Goal: Task Accomplishment & Management: Use online tool/utility

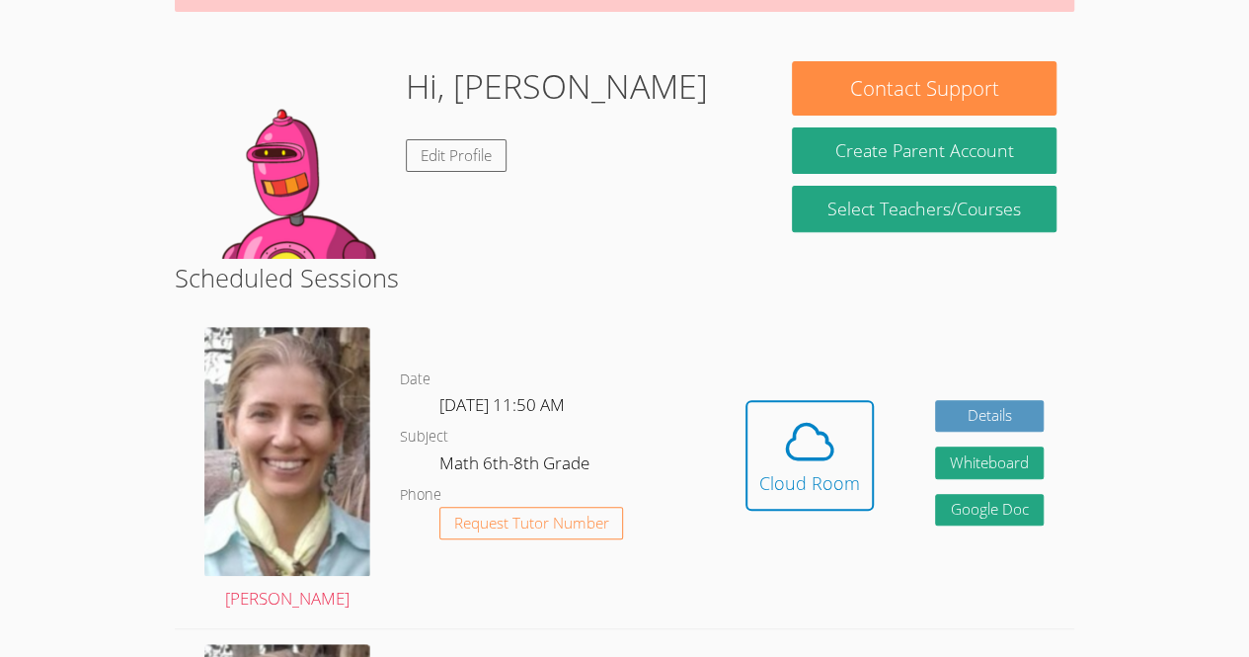
scroll to position [262, 0]
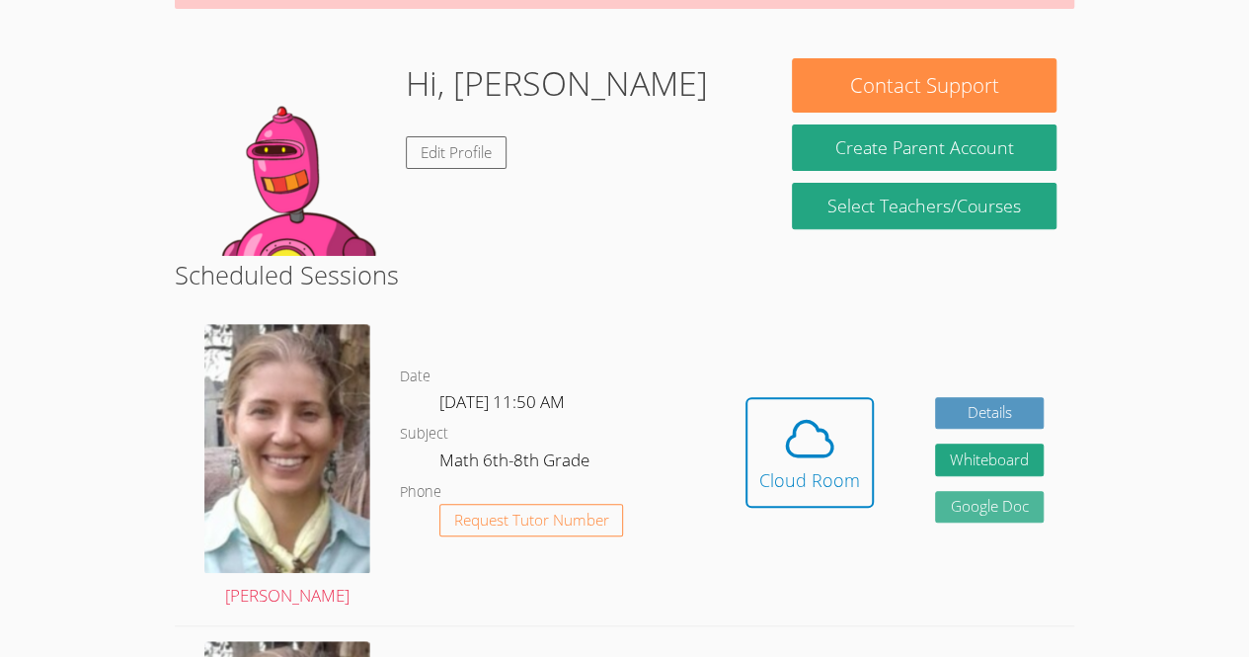
click at [1028, 505] on link "Google Doc" at bounding box center [989, 507] width 109 height 33
click at [1017, 417] on link "Details" at bounding box center [989, 413] width 109 height 33
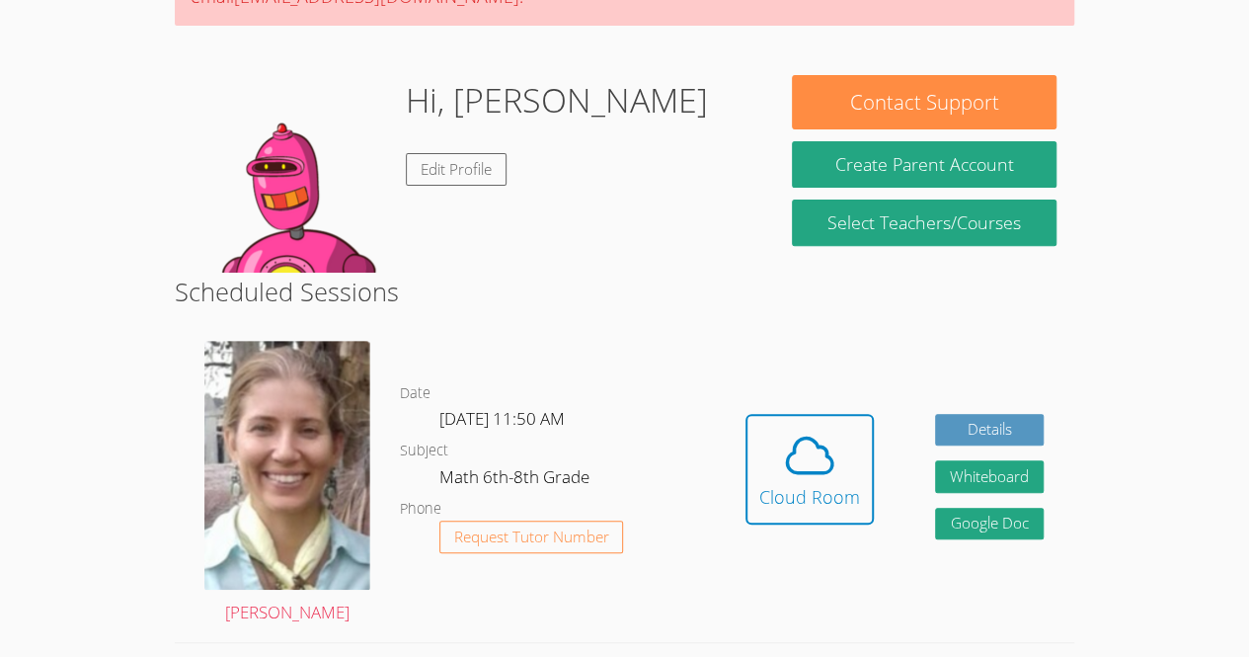
scroll to position [249, 0]
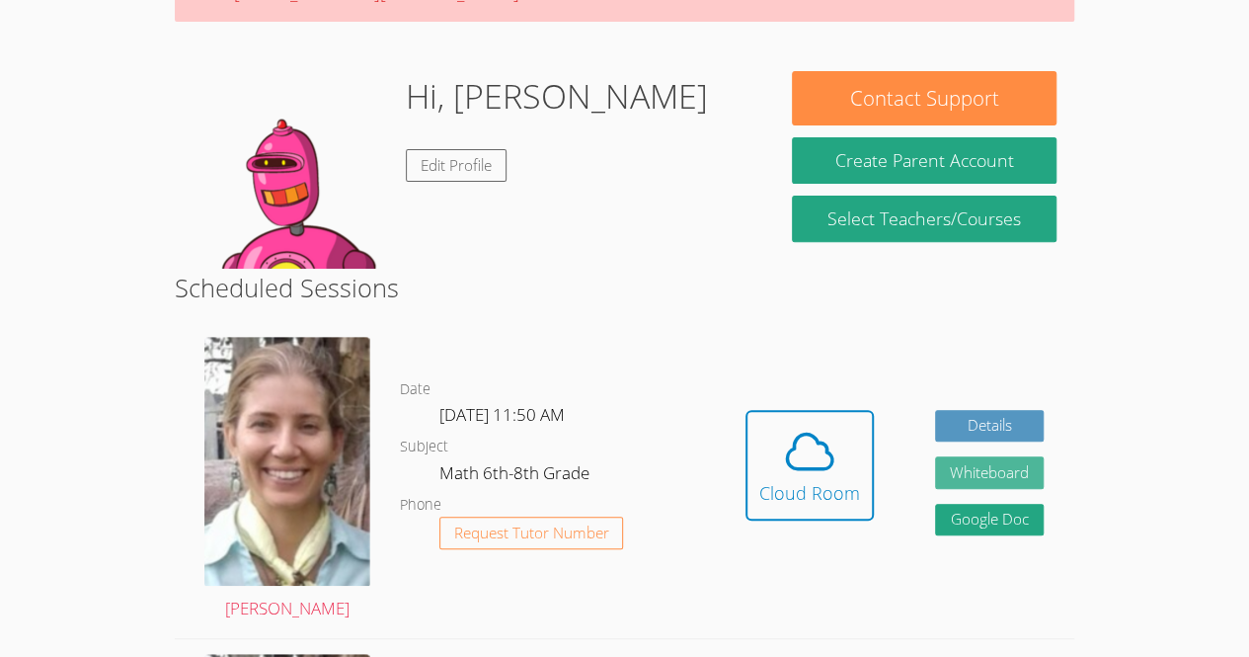
click at [1020, 482] on button "Whiteboard" at bounding box center [989, 472] width 109 height 33
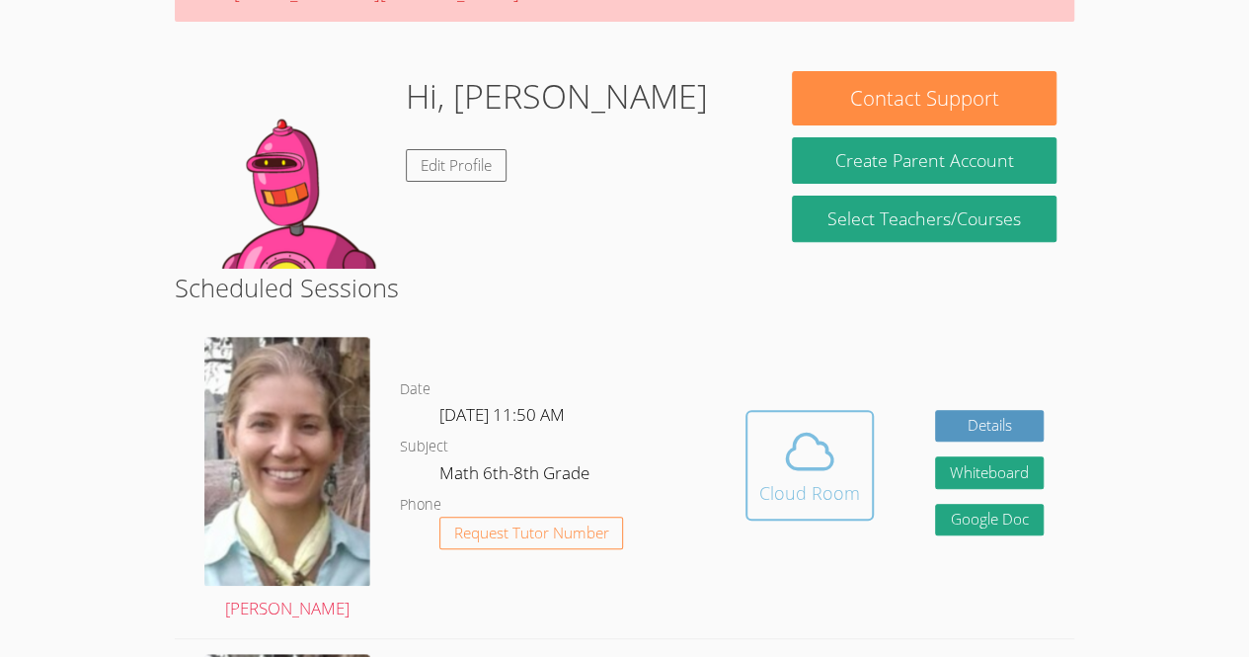
click at [823, 463] on icon at bounding box center [809, 451] width 55 height 55
click at [827, 458] on icon at bounding box center [809, 451] width 55 height 55
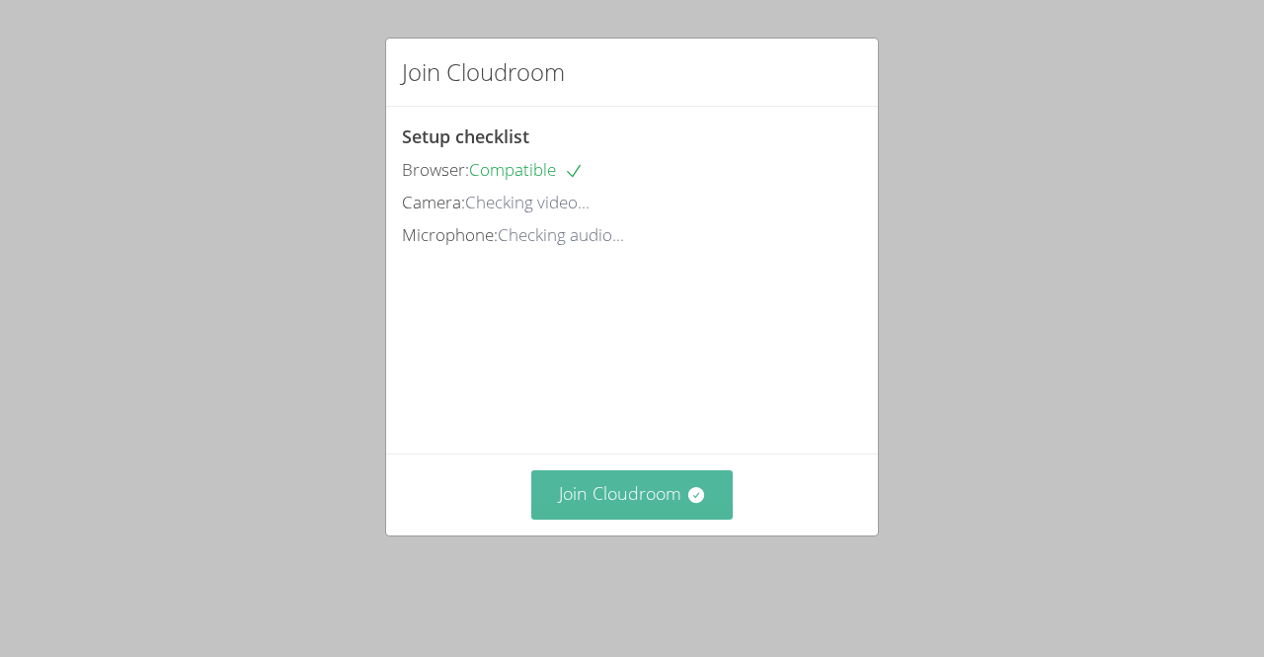
click at [617, 518] on button "Join Cloudroom" at bounding box center [632, 494] width 202 height 48
click at [686, 518] on button "Join Cloudroom" at bounding box center [632, 494] width 202 height 48
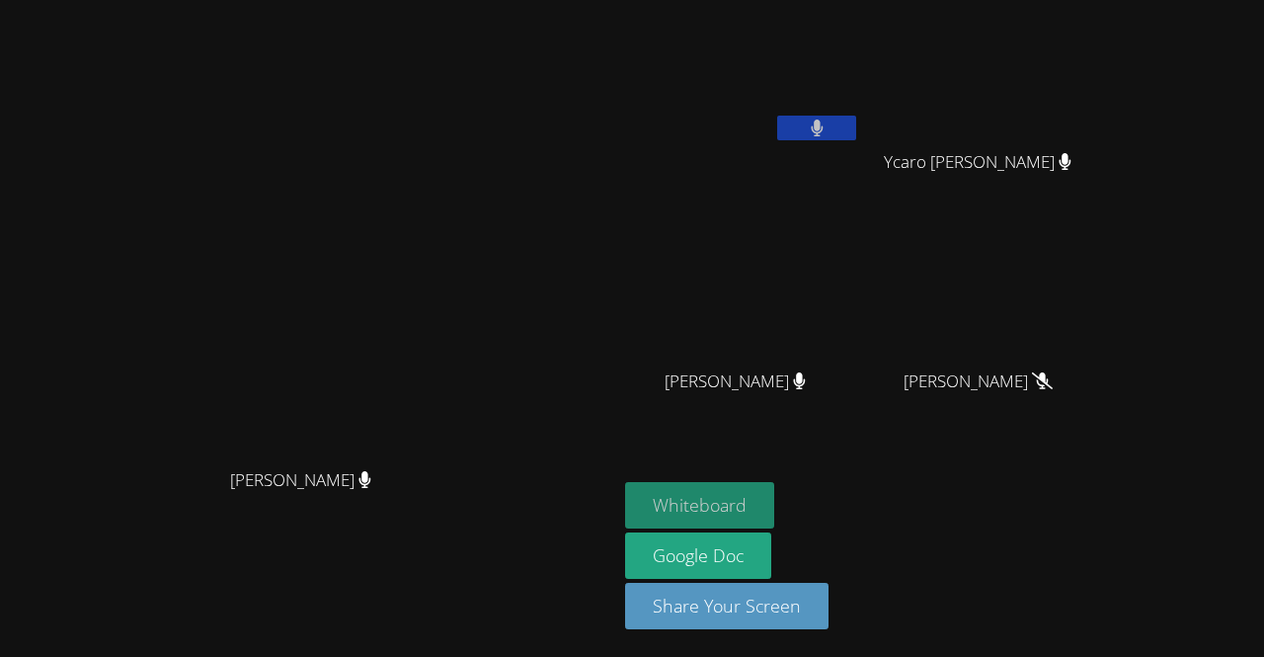
click at [774, 519] on button "Whiteboard" at bounding box center [699, 505] width 149 height 46
click at [856, 117] on button at bounding box center [816, 128] width 79 height 25
click at [860, 292] on video at bounding box center [742, 293] width 235 height 132
click at [774, 506] on button "Whiteboard" at bounding box center [699, 505] width 149 height 46
click at [856, 128] on button at bounding box center [816, 128] width 79 height 25
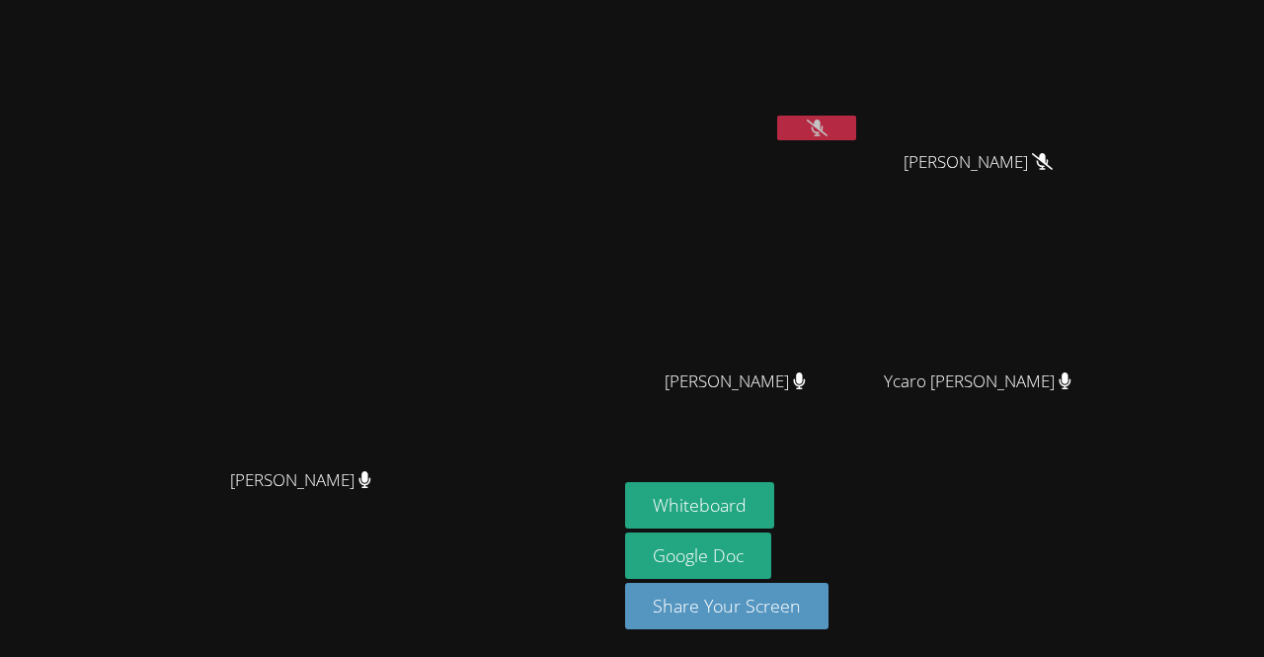
click at [1103, 95] on video at bounding box center [985, 74] width 235 height 132
click at [856, 138] on button at bounding box center [816, 128] width 79 height 25
click at [827, 133] on icon at bounding box center [817, 127] width 21 height 17
click at [856, 116] on button at bounding box center [816, 128] width 79 height 25
click at [827, 130] on icon at bounding box center [817, 127] width 21 height 17
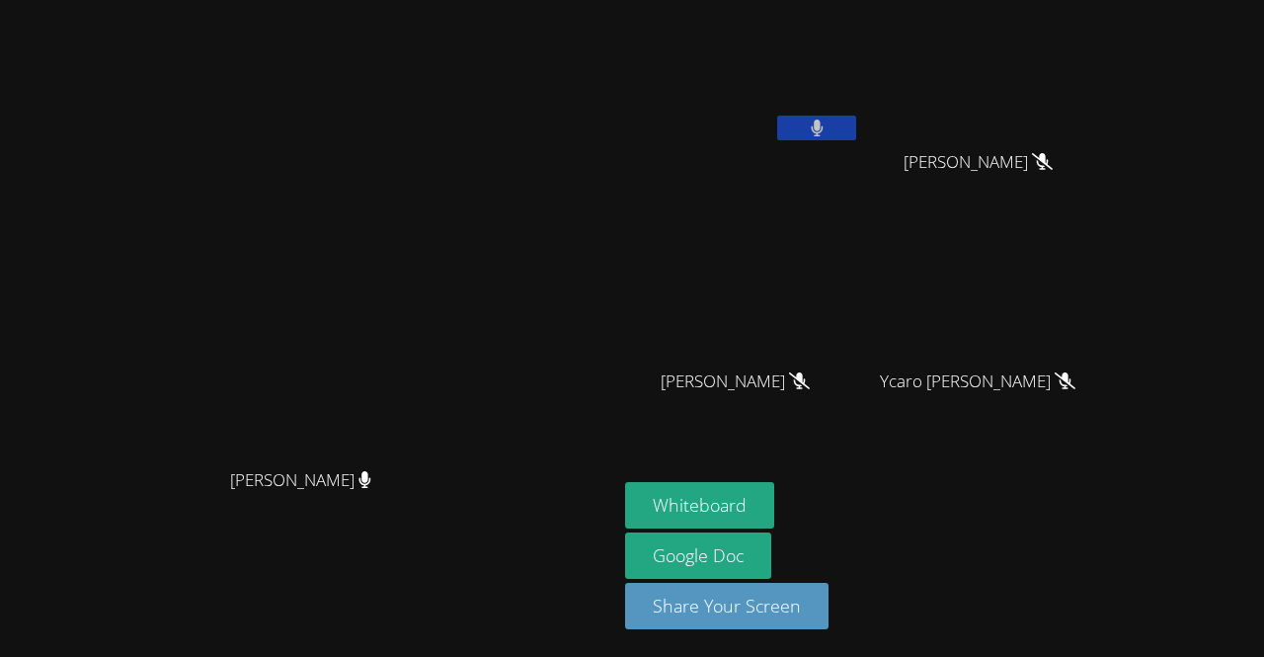
click at [856, 121] on button at bounding box center [816, 128] width 79 height 25
click at [827, 128] on icon at bounding box center [817, 127] width 21 height 17
click at [856, 119] on button at bounding box center [816, 128] width 79 height 25
click at [856, 134] on button at bounding box center [816, 128] width 79 height 25
click at [856, 131] on button at bounding box center [816, 128] width 79 height 25
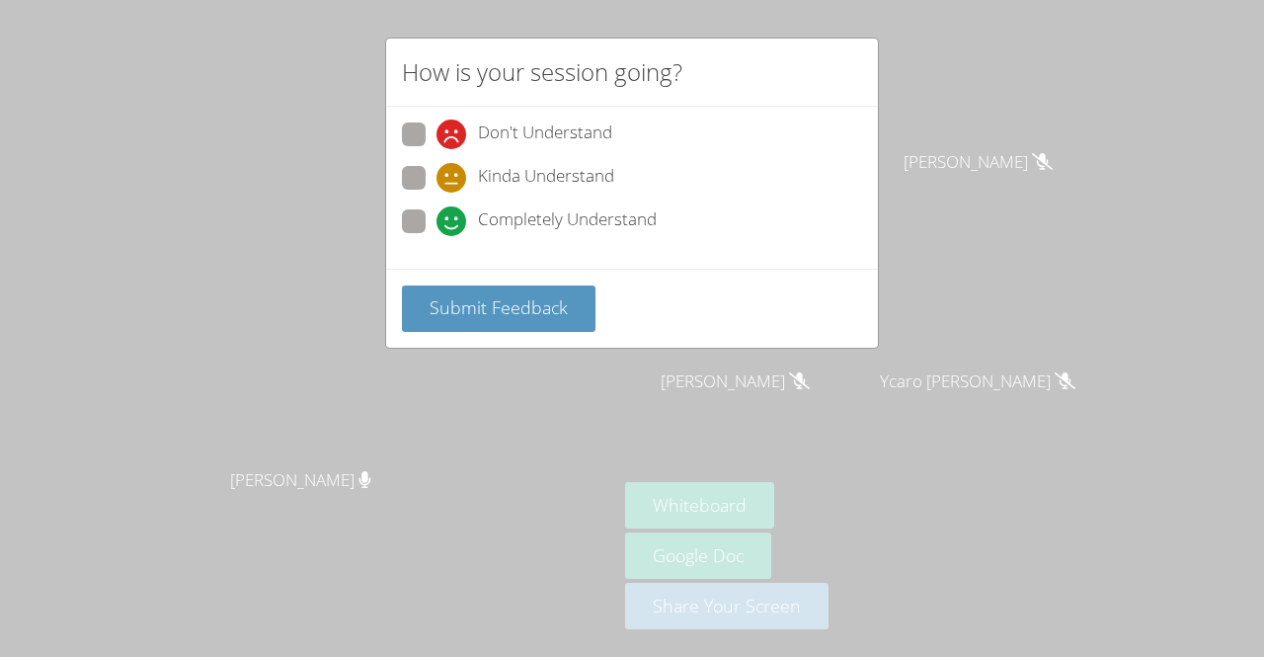
click at [436, 236] on span at bounding box center [436, 236] width 0 height 0
click at [436, 214] on input "Completely Understand" at bounding box center [444, 217] width 17 height 17
radio input "true"
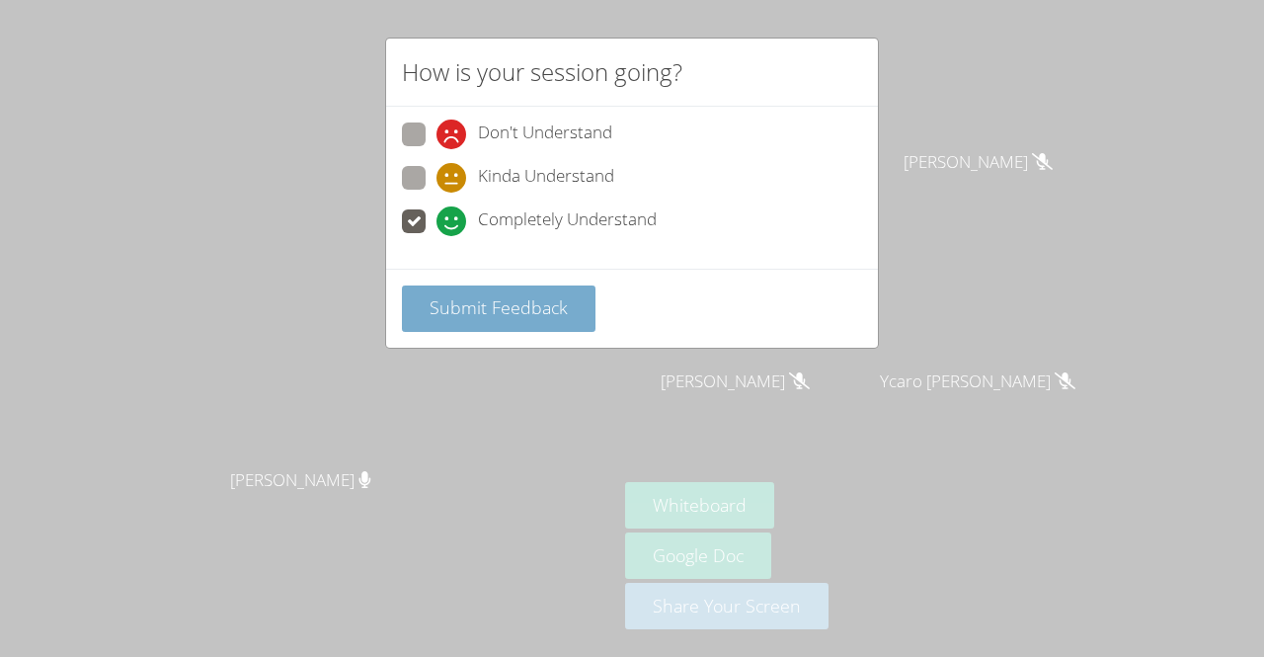
click at [504, 295] on span "Submit Feedback" at bounding box center [498, 307] width 138 height 24
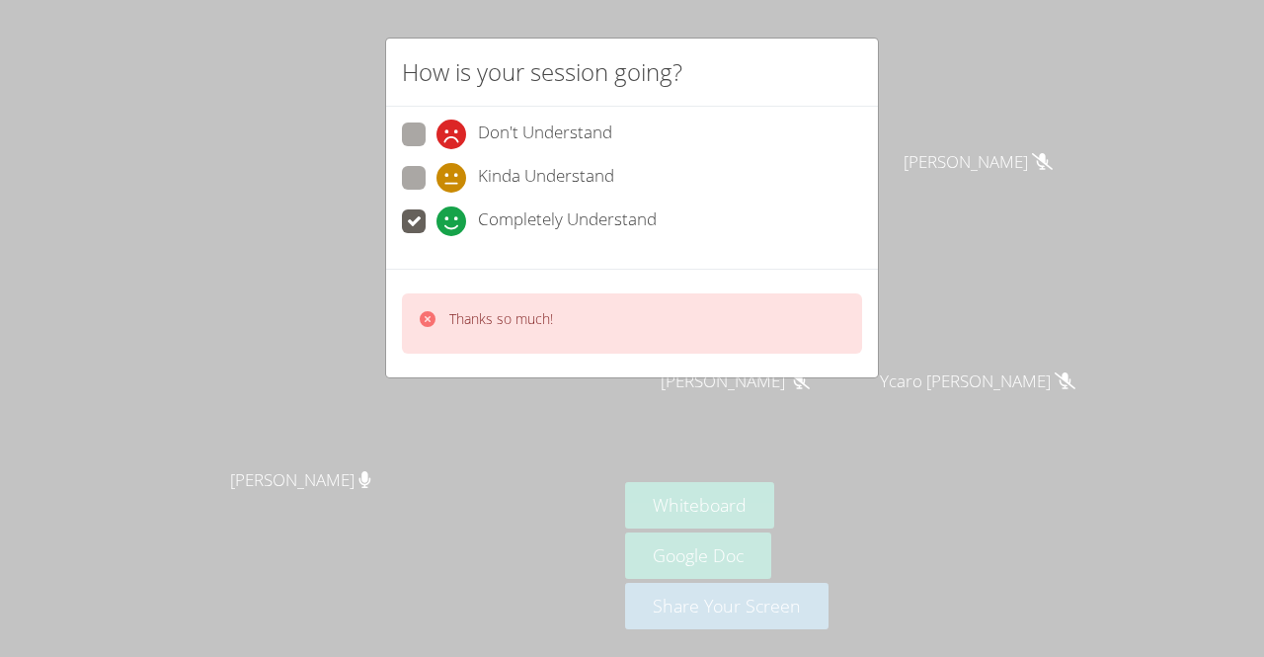
click at [598, 354] on div "Thanks so much!" at bounding box center [632, 323] width 492 height 109
click at [588, 327] on div "Thanks so much!" at bounding box center [632, 323] width 460 height 60
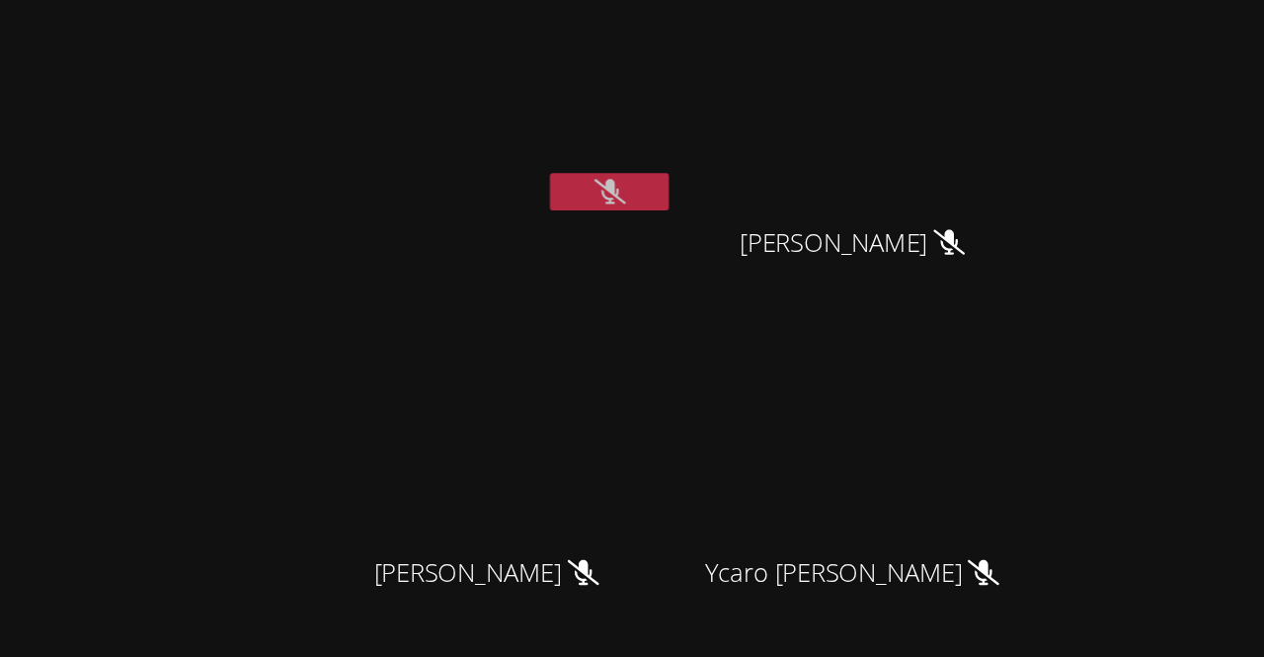
click at [827, 126] on icon at bounding box center [817, 127] width 21 height 17
